Goal: Transaction & Acquisition: Book appointment/travel/reservation

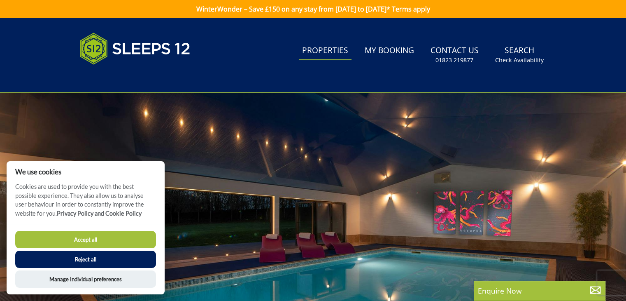
click at [326, 46] on link "Properties" at bounding box center [325, 51] width 53 height 19
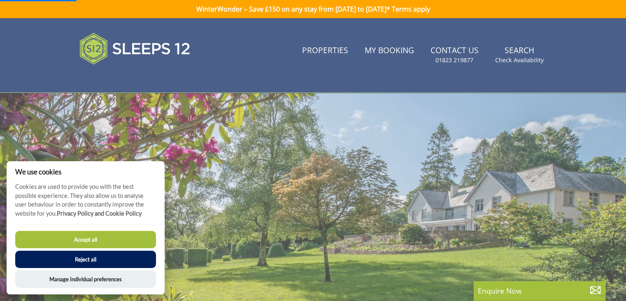
click at [92, 240] on button "Accept all" at bounding box center [85, 239] width 141 height 17
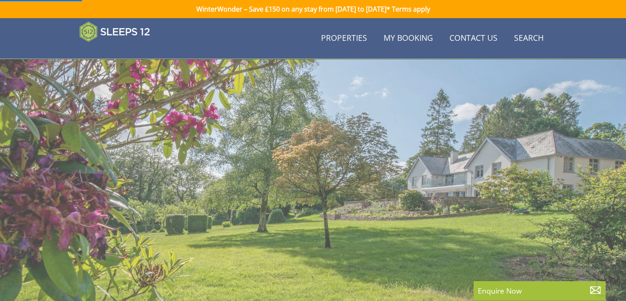
scroll to position [182, 0]
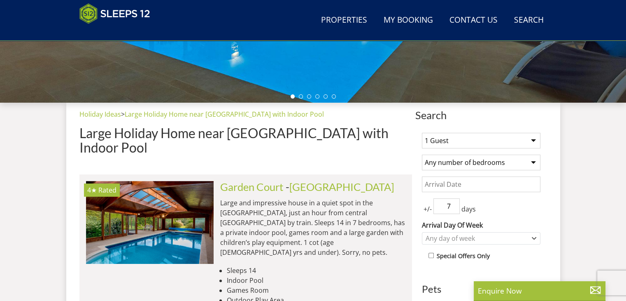
scroll to position [245, 0]
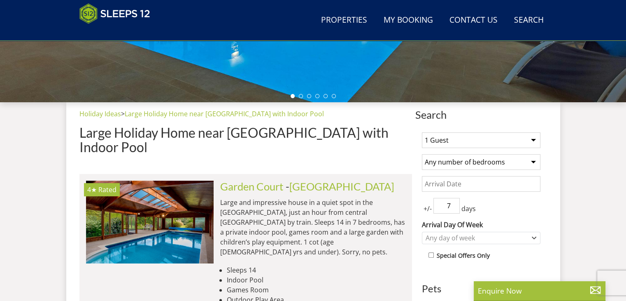
click at [474, 134] on select "1 Guest 2 Guests 3 Guests 4 Guests 5 Guests 6 Guests 7 Guests 8 Guests 9 Guests…" at bounding box center [481, 140] width 119 height 16
click at [385, 123] on div "Holiday Ideas > Large Holiday Home near London with Indoor Pool Large Holiday H…" at bounding box center [245, 135] width 333 height 52
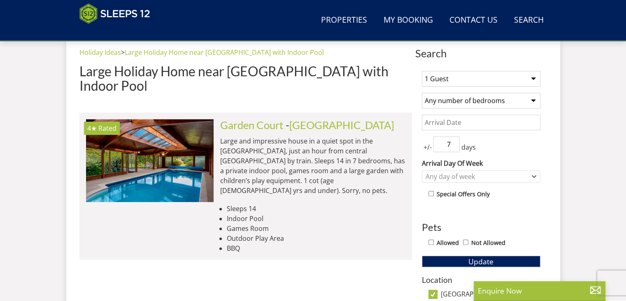
scroll to position [308, 0]
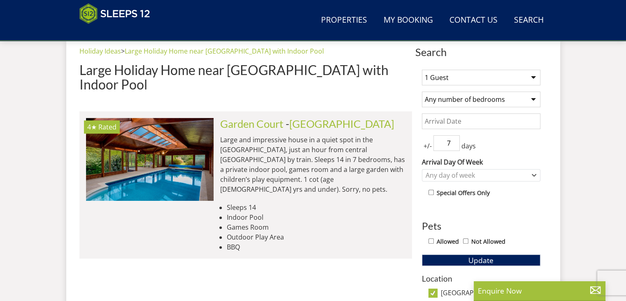
click at [441, 139] on input "7" at bounding box center [447, 143] width 26 height 16
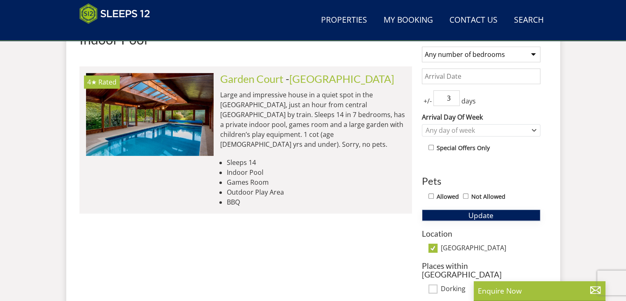
type input "3"
click at [479, 218] on button "Update" at bounding box center [481, 215] width 119 height 12
click at [280, 72] on link "Garden Court" at bounding box center [251, 78] width 63 height 12
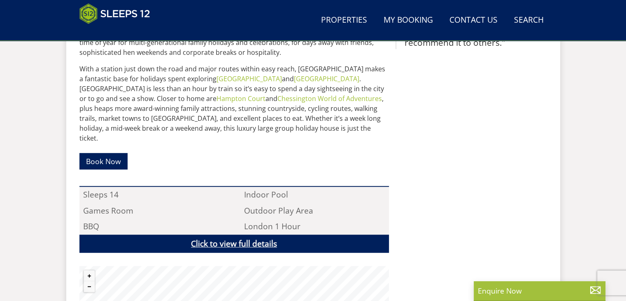
scroll to position [449, 0]
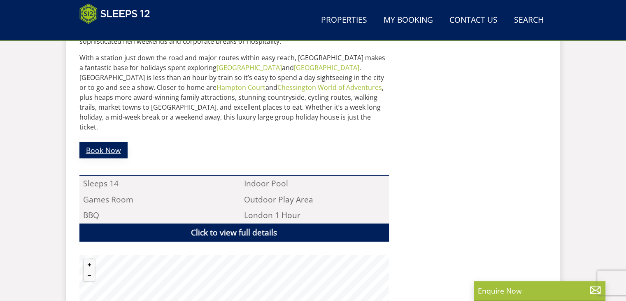
click at [126, 142] on link "Book Now" at bounding box center [103, 150] width 48 height 16
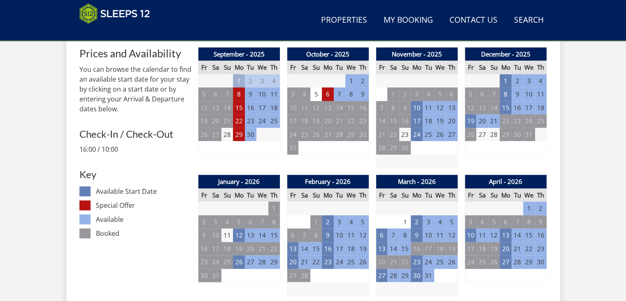
scroll to position [294, 0]
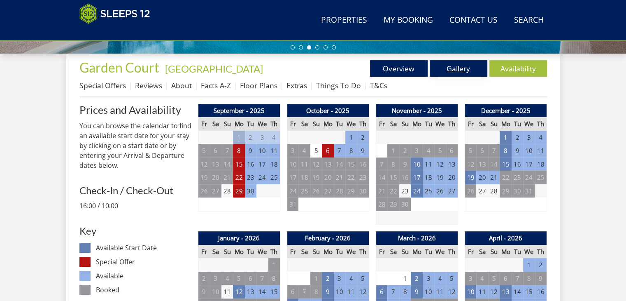
click at [468, 71] on link "Gallery" at bounding box center [459, 68] width 58 height 16
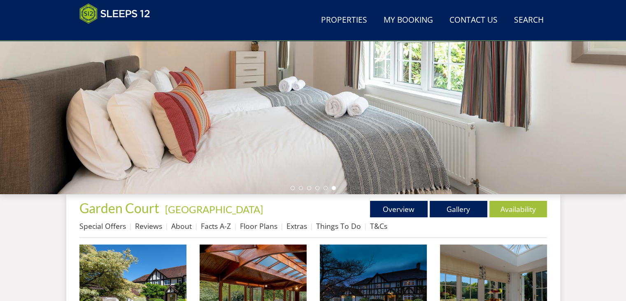
scroll to position [155, 0]
